Goal: Task Accomplishment & Management: Manage account settings

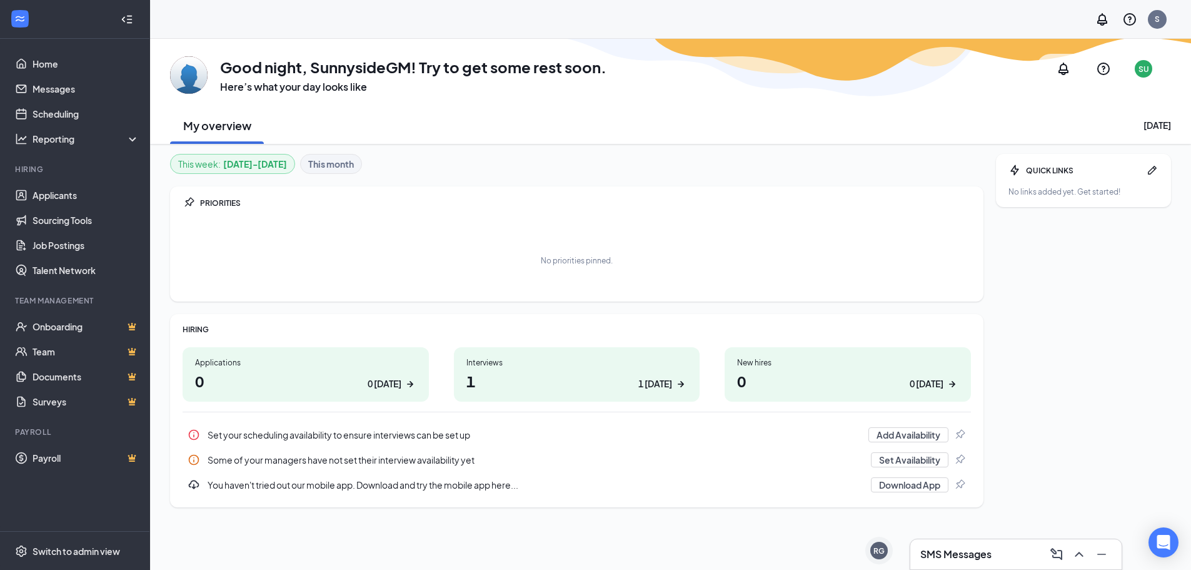
click at [257, 373] on h1 "0 0 [DATE]" at bounding box center [305, 380] width 221 height 21
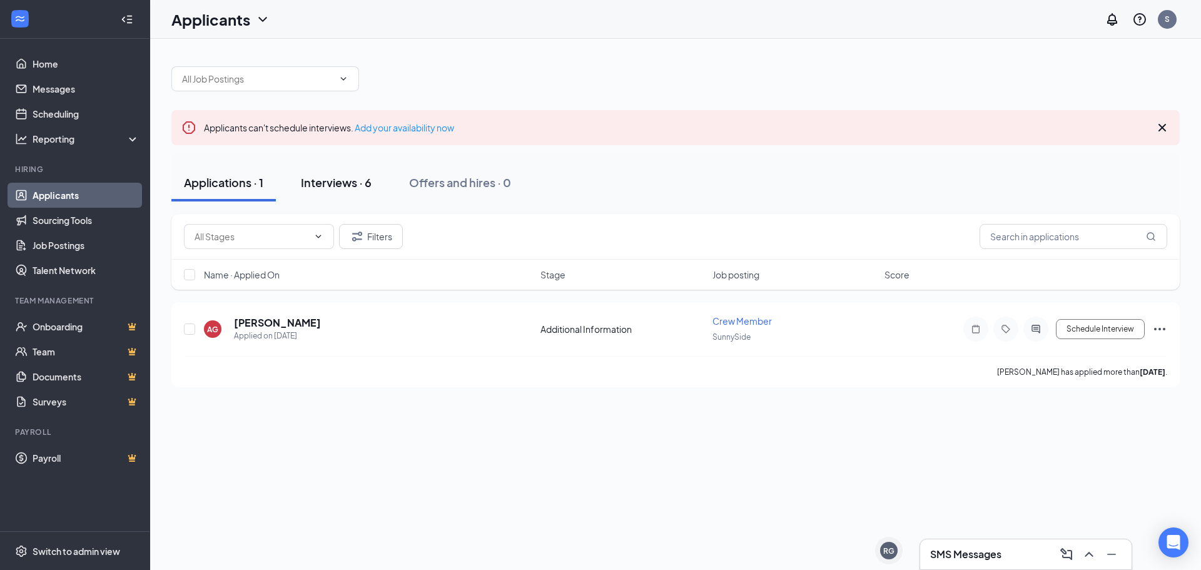
click at [323, 186] on div "Interviews · 6" at bounding box center [336, 182] width 71 height 16
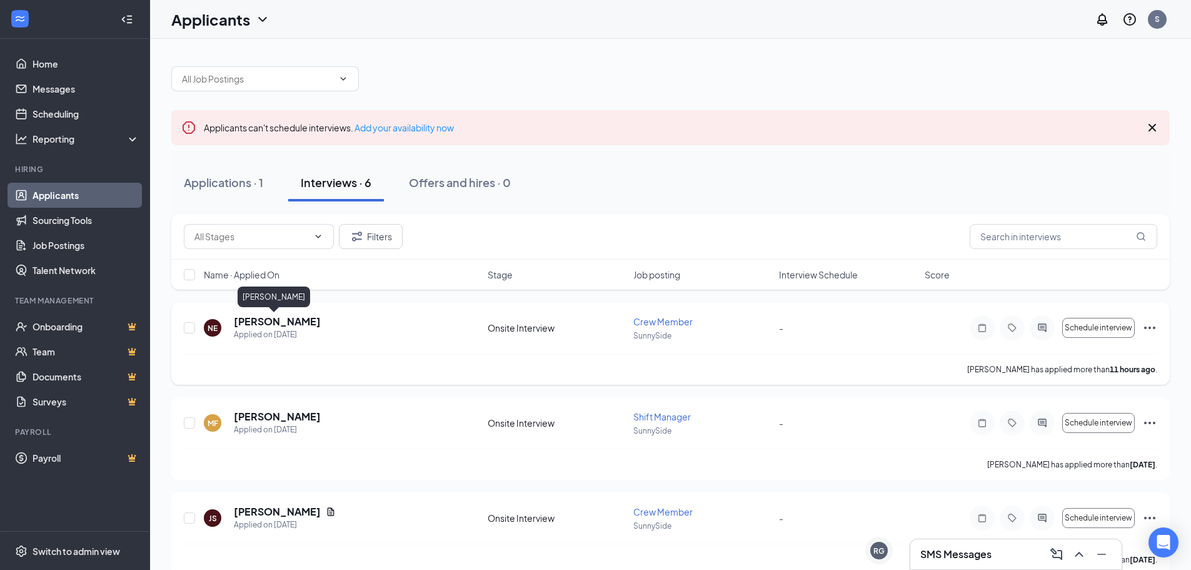
click at [277, 324] on h5 "[PERSON_NAME]" at bounding box center [277, 322] width 87 height 14
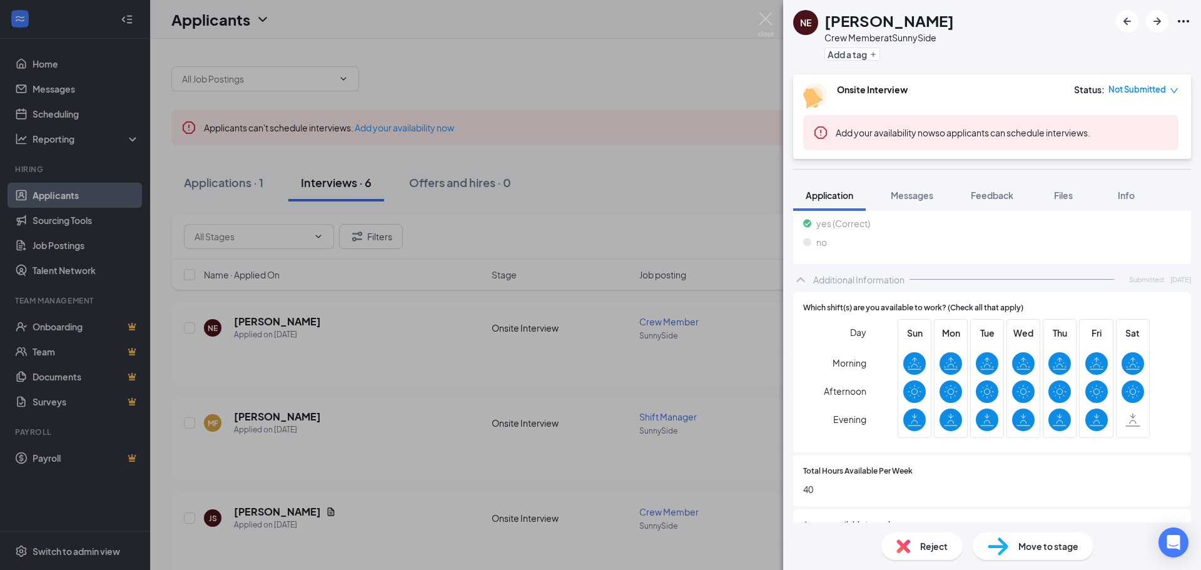
scroll to position [438, 0]
